Goal: Transaction & Acquisition: Purchase product/service

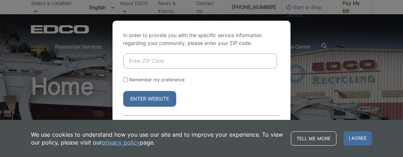
click at [135, 60] on input "Enter ZIP Code" at bounding box center [200, 60] width 154 height 15
type input "92024"
click at [126, 78] on input "Remember my preference" at bounding box center [125, 79] width 5 height 5
checkbox input "true"
click at [143, 99] on button "Enter Website" at bounding box center [149, 99] width 53 height 16
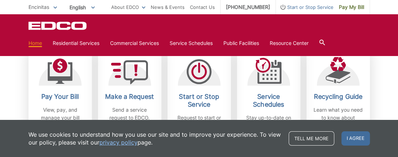
scroll to position [249, 0]
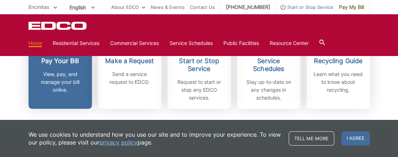
click at [64, 61] on h2 "Pay Your Bill" at bounding box center [60, 61] width 53 height 8
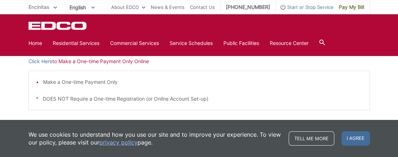
scroll to position [219, 0]
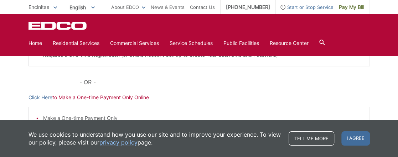
click at [108, 97] on p "Click Here to Make a One-time Payment Only Online" at bounding box center [198, 97] width 341 height 8
click at [101, 98] on p "Click Here to Make a One-time Payment Only Online" at bounding box center [198, 97] width 341 height 8
click at [44, 98] on link "Click Here" at bounding box center [40, 97] width 24 height 8
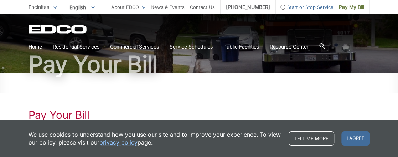
scroll to position [41, 0]
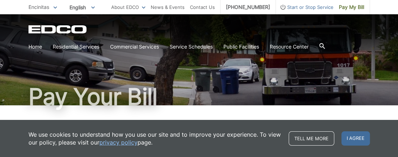
scroll to position [0, 0]
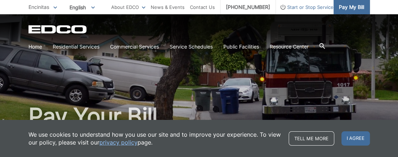
click at [354, 5] on span "Pay My Bill" at bounding box center [351, 7] width 25 height 8
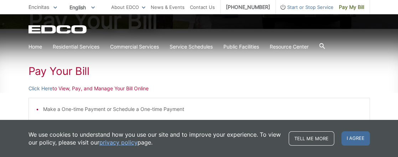
scroll to position [107, 0]
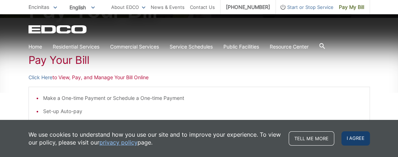
drag, startPoint x: 352, startPoint y: 138, endPoint x: 327, endPoint y: 135, distance: 25.5
click at [352, 138] on span "I agree" at bounding box center [355, 138] width 28 height 14
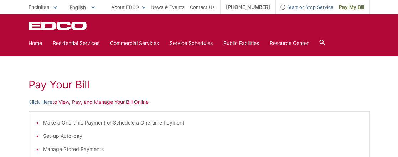
scroll to position [71, 0]
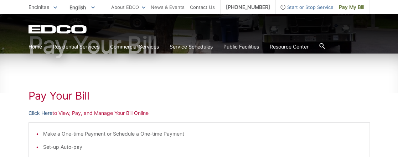
click at [45, 114] on link "Click Here" at bounding box center [40, 113] width 24 height 8
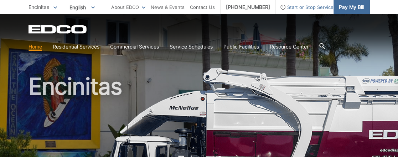
click at [352, 5] on span "Pay My Bill" at bounding box center [351, 7] width 25 height 8
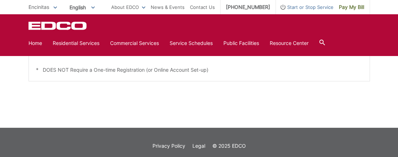
scroll to position [291, 0]
